Goal: Find contact information: Find contact information

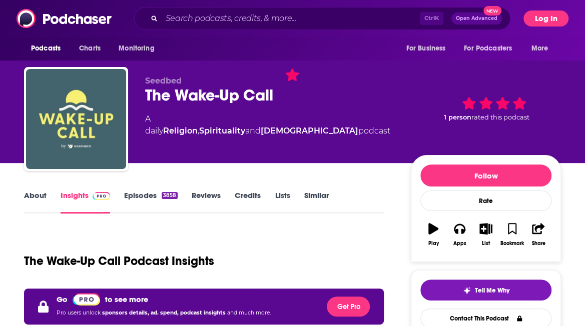
click at [533, 15] on button "Log In" at bounding box center [545, 19] width 45 height 16
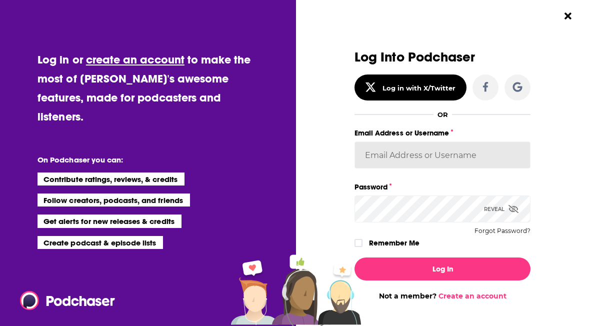
click at [449, 151] on input "Email Address or Username" at bounding box center [443, 155] width 176 height 27
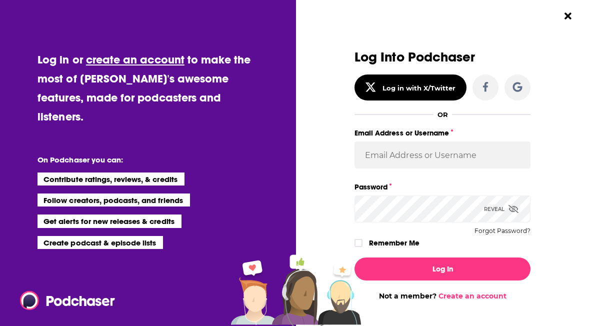
click at [554, 104] on div "Log Into Podchaser Log in with X/Twitter OR Email Address or Username Password …" at bounding box center [447, 163] width 290 height 326
click at [567, 20] on icon "Close Button" at bounding box center [568, 16] width 7 height 10
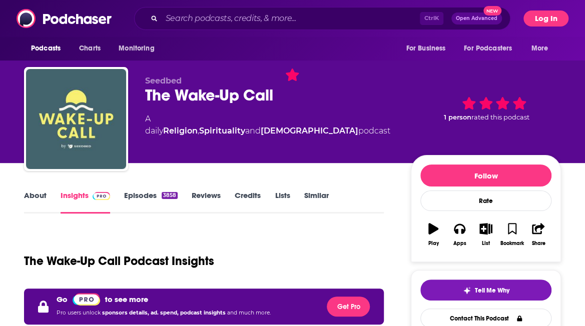
click at [543, 16] on button "Log In" at bounding box center [545, 19] width 45 height 16
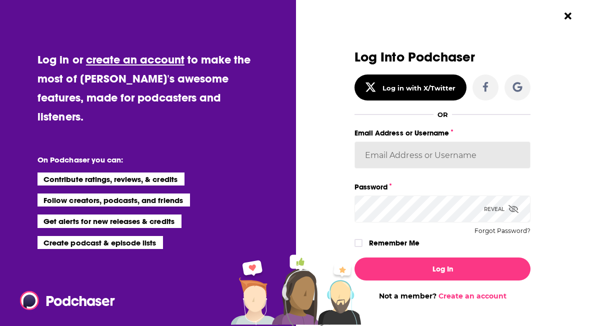
click at [386, 159] on input "Email Address or Username" at bounding box center [443, 155] width 176 height 27
paste input "[EMAIL_ADDRESS][DOMAIN_NAME]"
type input "[EMAIL_ADDRESS][DOMAIN_NAME]"
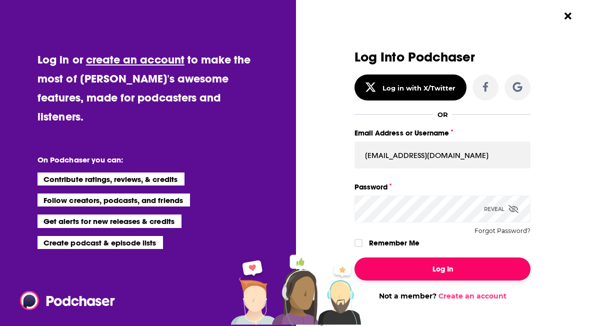
click at [388, 264] on button "Log In" at bounding box center [443, 269] width 176 height 23
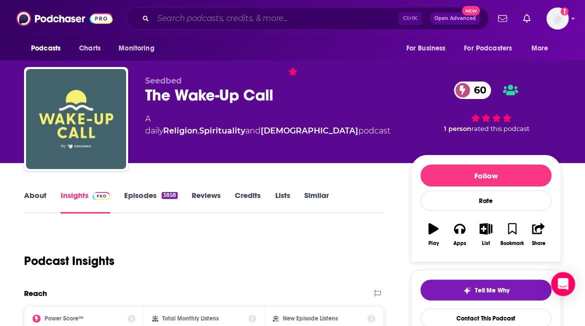
click at [227, 23] on input "Search podcasts, credits, & more..." at bounding box center [275, 19] width 245 height 16
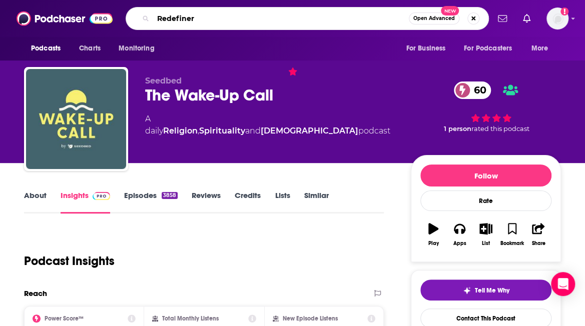
type input "Redefiners"
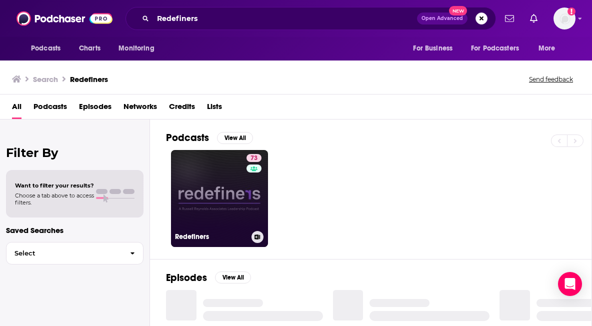
click at [219, 192] on link "73 Redefiners" at bounding box center [219, 198] width 97 height 97
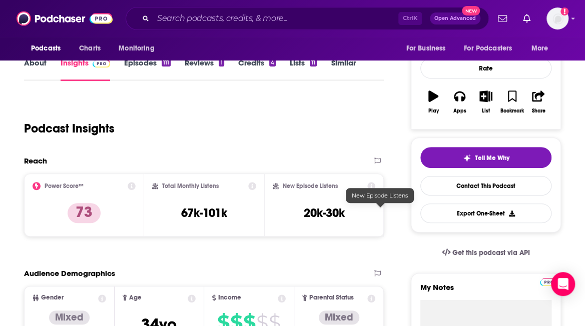
scroll to position [153, 0]
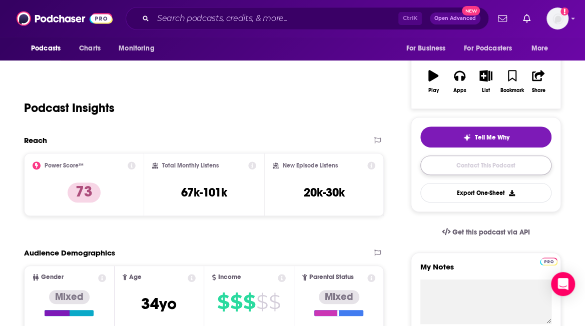
click at [505, 158] on link "Contact This Podcast" at bounding box center [485, 166] width 131 height 20
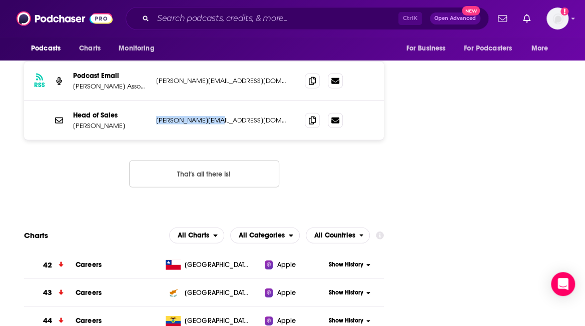
drag, startPoint x: 312, startPoint y: 86, endPoint x: 247, endPoint y: 82, distance: 65.2
click at [247, 101] on div "Head of Sales [PERSON_NAME] [PERSON_NAME][EMAIL_ADDRESS][DOMAIN_NAME] [PERSON_N…" at bounding box center [204, 120] width 360 height 39
copy p "[PERSON_NAME][EMAIL_ADDRESS][DOMAIN_NAME]"
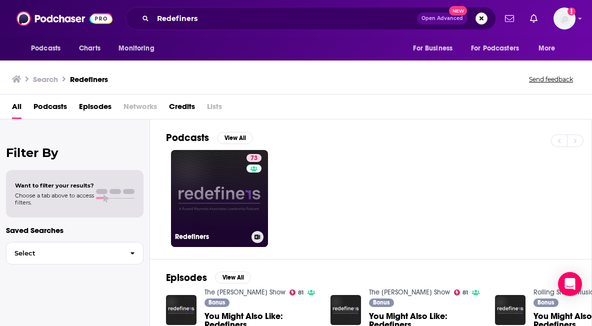
click at [228, 199] on link "73 Redefiners" at bounding box center [219, 198] width 97 height 97
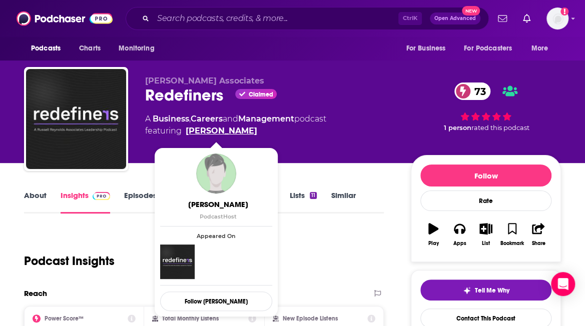
click at [218, 131] on link "[PERSON_NAME]" at bounding box center [222, 131] width 72 height 12
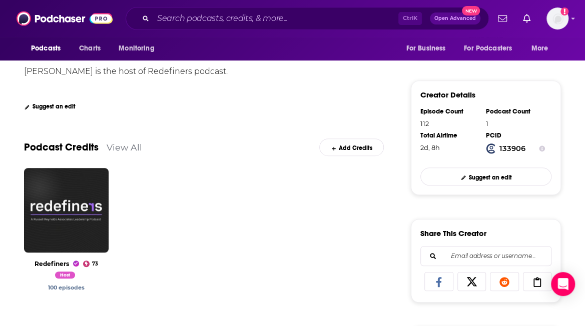
scroll to position [218, 0]
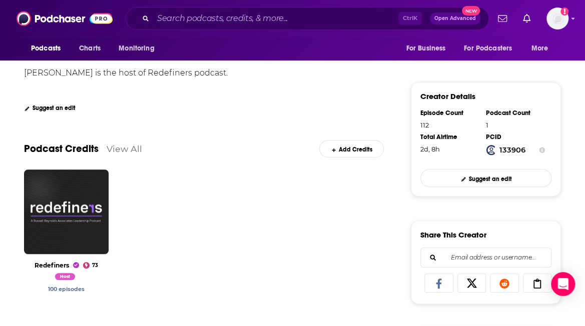
click at [126, 148] on link "View All" at bounding box center [125, 149] width 36 height 11
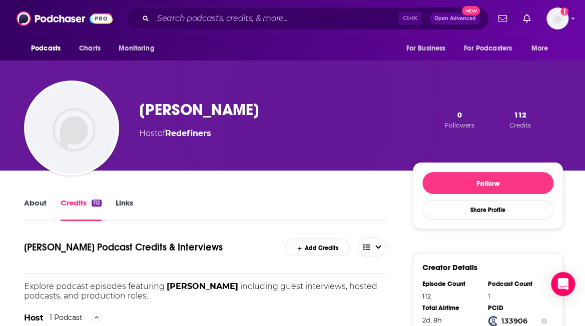
scroll to position [42, 0]
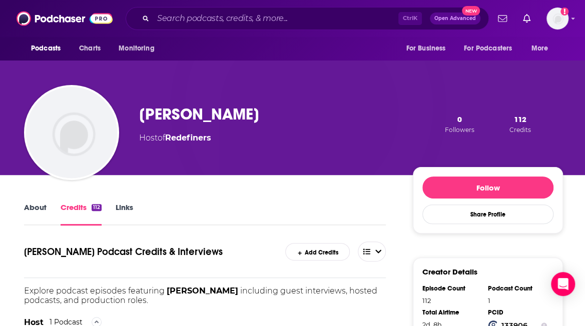
click at [121, 208] on link "Links" at bounding box center [125, 214] width 18 height 23
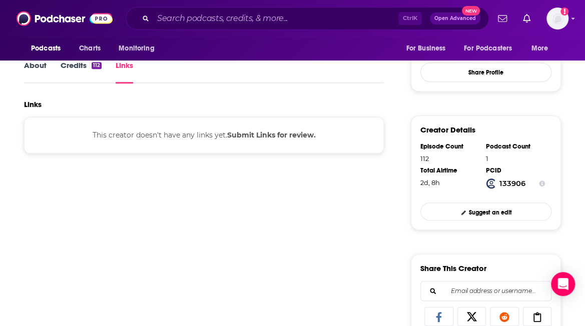
scroll to position [185, 0]
click at [78, 74] on link "Credits 112" at bounding box center [81, 71] width 41 height 23
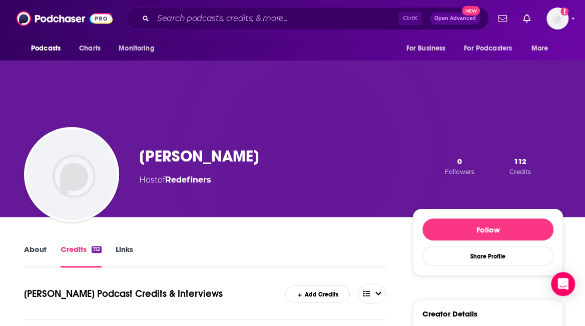
click at [45, 253] on link "About" at bounding box center [35, 256] width 23 height 23
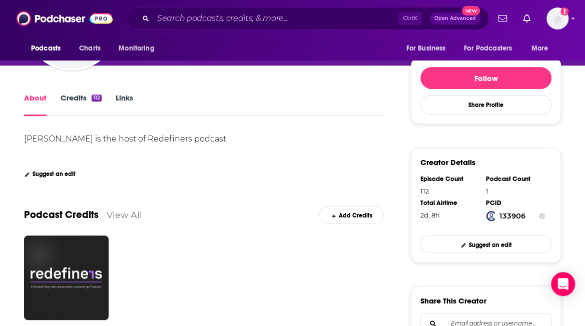
scroll to position [165, 0]
